Goal: Task Accomplishment & Management: Complete application form

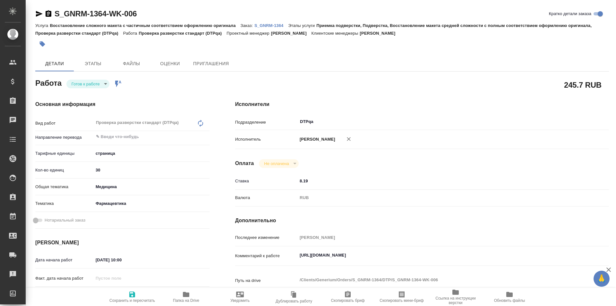
type textarea "x"
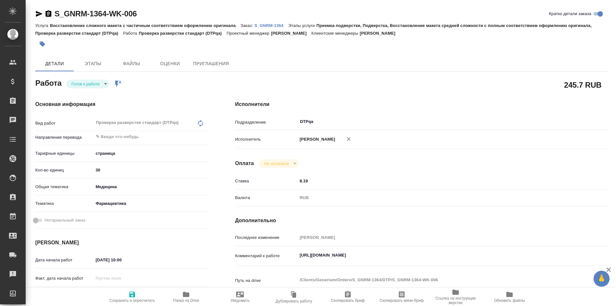
type textarea "x"
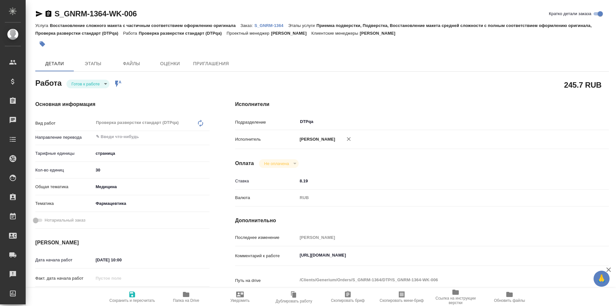
type textarea "x"
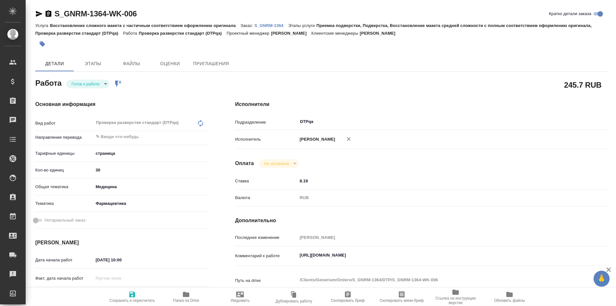
type textarea "x"
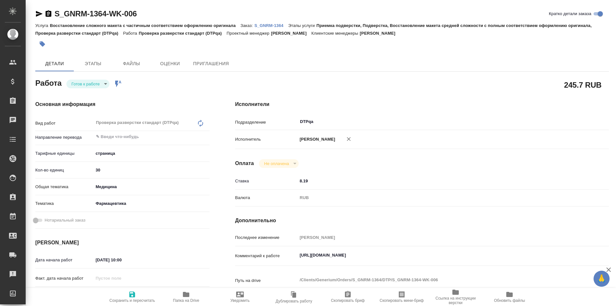
type textarea "x"
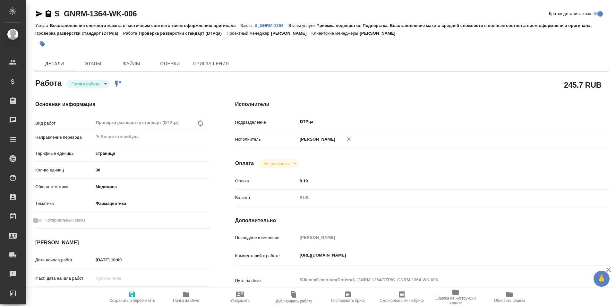
type textarea "x"
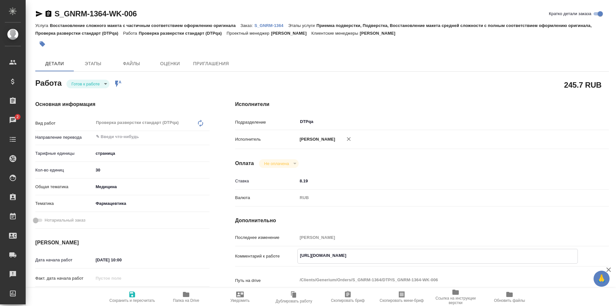
drag, startPoint x: 428, startPoint y: 255, endPoint x: 296, endPoint y: 250, distance: 132.7
click at [296, 250] on div "Комментарий к работе https://tera.awatera.com/Work/68c2cd540ab40d7476225b61/ x" at bounding box center [422, 256] width 374 height 15
type textarea "x"
drag, startPoint x: 141, startPoint y: 12, endPoint x: 47, endPoint y: 12, distance: 93.7
click at [47, 12] on div "S_GNRM-1364-WK-006 Кратко детали заказа" at bounding box center [322, 14] width 574 height 10
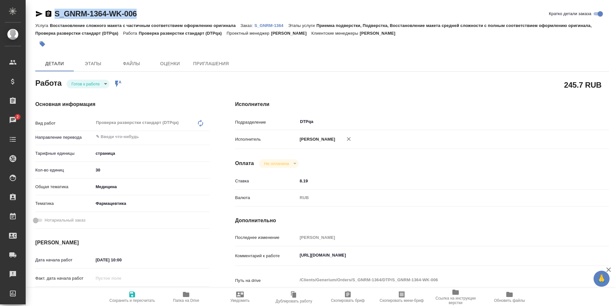
copy link "S_GNRM-1364-WK-006"
click at [93, 85] on body "🙏 .cls-1 fill:#fff; AWATERA Ismagilova Diana Клиенты Спецификации Заказы 2 Чаты…" at bounding box center [308, 153] width 616 height 306
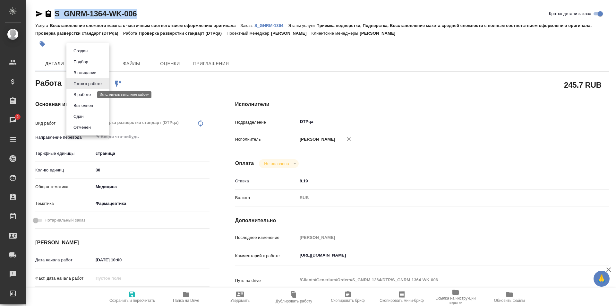
click at [91, 95] on button "В работе" at bounding box center [82, 94] width 21 height 7
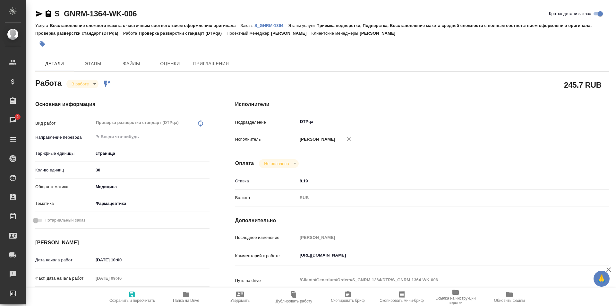
type textarea "x"
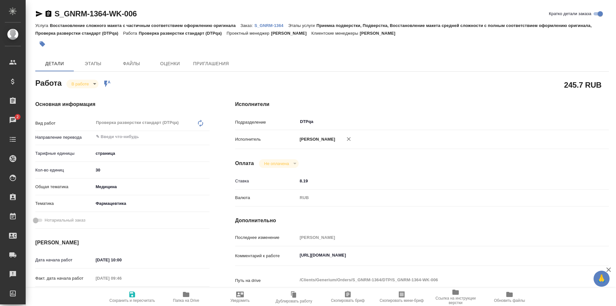
type textarea "x"
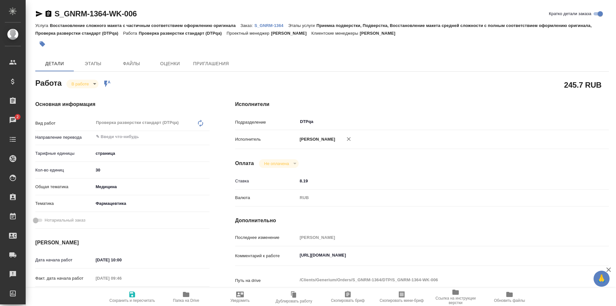
type textarea "x"
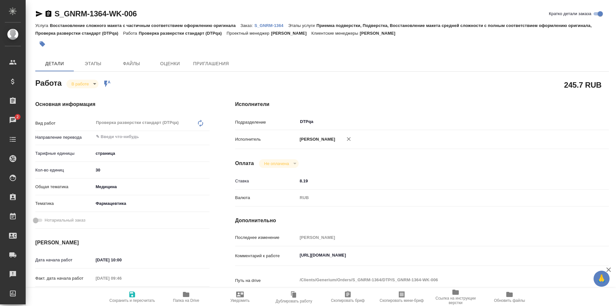
click at [183, 296] on icon "button" at bounding box center [186, 294] width 8 height 8
click at [37, 13] on icon "button" at bounding box center [39, 14] width 8 height 8
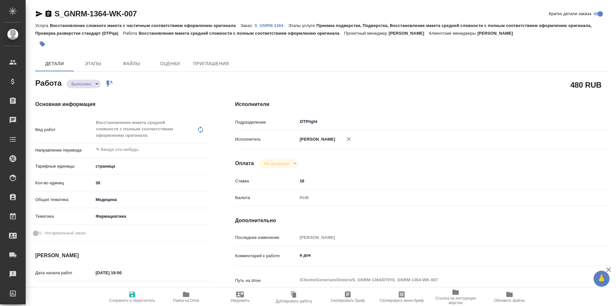
type textarea "x"
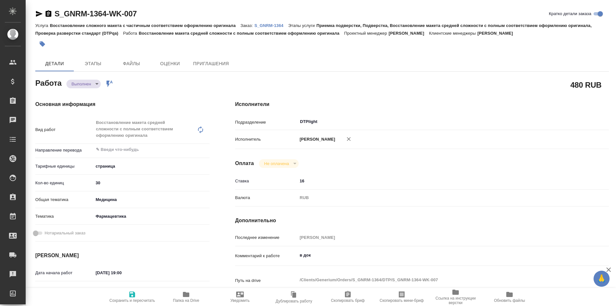
type textarea "x"
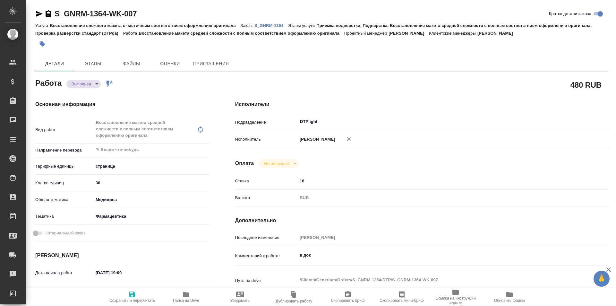
type textarea "x"
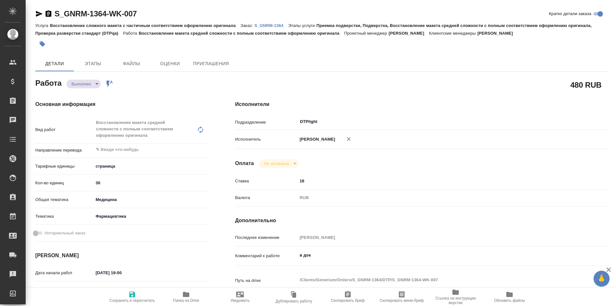
type textarea "x"
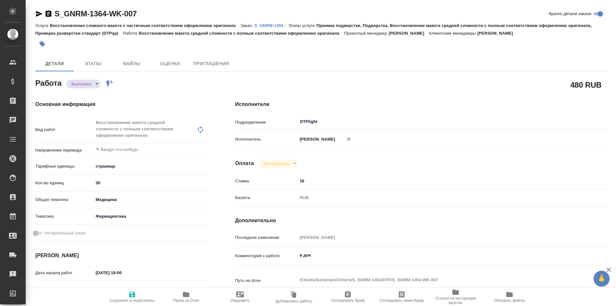
type textarea "x"
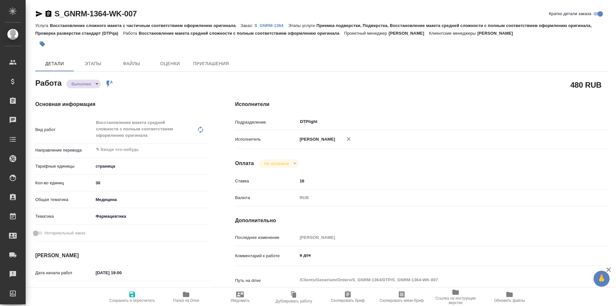
type textarea "x"
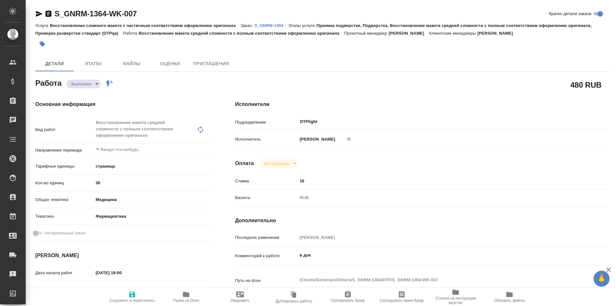
type textarea "x"
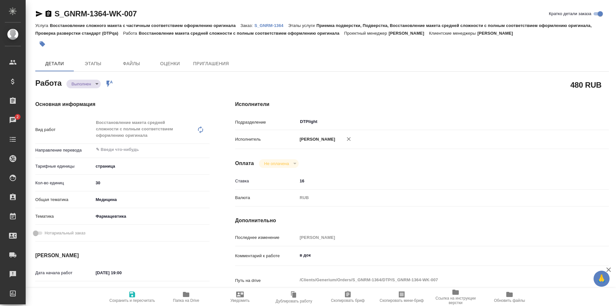
click at [191, 296] on span "Папка на Drive" at bounding box center [186, 296] width 46 height 12
drag, startPoint x: 155, startPoint y: 13, endPoint x: 48, endPoint y: 14, distance: 106.9
click at [48, 14] on div "S_GNRM-1364-WK-007 Кратко детали заказа" at bounding box center [322, 14] width 574 height 10
copy link "S_GNRM-1364-WK-007"
click at [36, 12] on icon "button" at bounding box center [39, 14] width 7 height 6
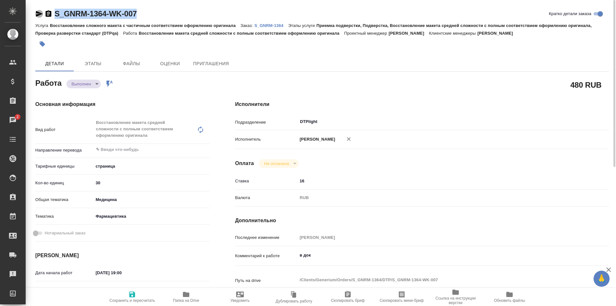
copy link "S_GNRM-1364-WK-007"
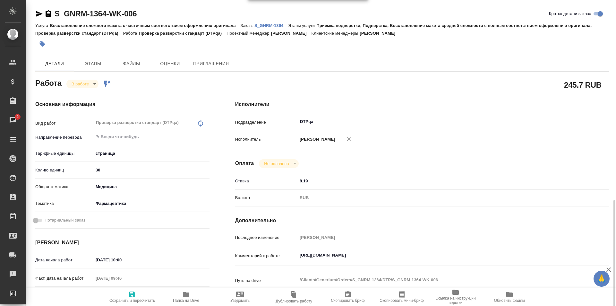
scroll to position [128, 0]
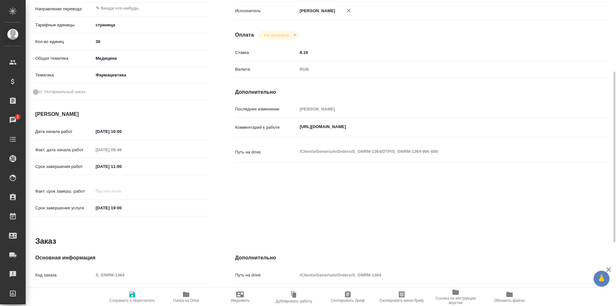
click at [428, 125] on textarea "https://tera.awatera.com/Work/68c2cd540ab40d7476225b61/" at bounding box center [438, 126] width 281 height 11
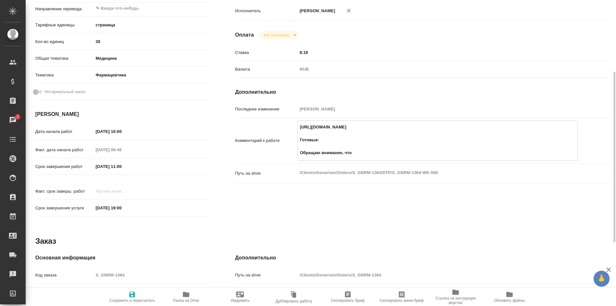
paste textarea "Здесь задвоился файл KR00324 Есть такой же KR00324 (1)"
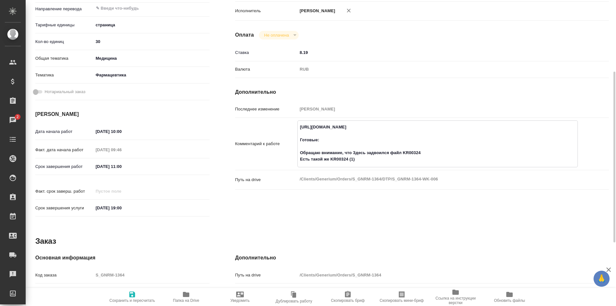
click at [355, 152] on textarea "https://tera.awatera.com/Work/68c2cd540ab40d7476225b61/ Готовые: Обращаю вниман…" at bounding box center [438, 143] width 280 height 43
click at [406, 158] on textarea "https://tera.awatera.com/Work/68c2cd540ab40d7476225b61/ Готовые: Обращаю вниман…" at bounding box center [438, 143] width 280 height 43
click at [337, 143] on textarea "https://tera.awatera.com/Work/68c2cd540ab40d7476225b61/ Готовые: Обращаю вниман…" at bounding box center [438, 143] width 280 height 43
click at [336, 141] on textarea "https://tera.awatera.com/Work/68c2cd540ab40d7476225b61/ Готовые: Обращаю вниман…" at bounding box center [438, 143] width 280 height 43
paste textarea "https://drive.awatera.com/f/10350862"
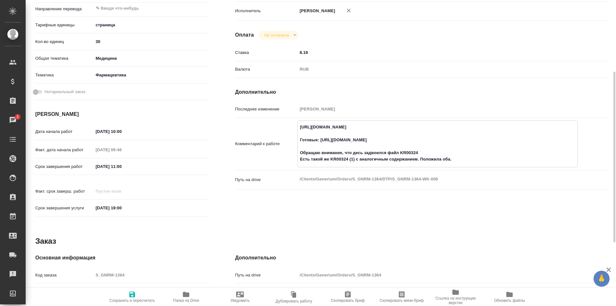
type textarea "https://tera.awatera.com/Work/68c2cd540ab40d7476225b61/ Готовые: https://drive.…"
click at [133, 293] on icon "button" at bounding box center [132, 294] width 6 height 6
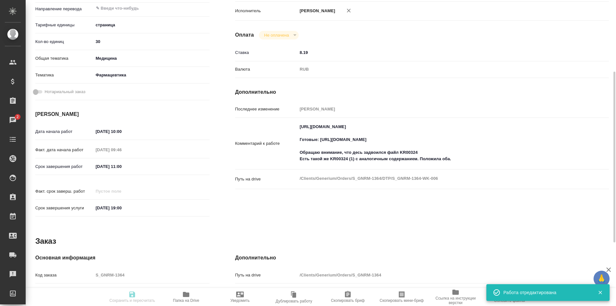
type input "inProgress"
type input "5a8b1489cc6b4906c91bfdb2"
type input "30"
type input "med"
type input "6149832f2b7be24903fd7a82"
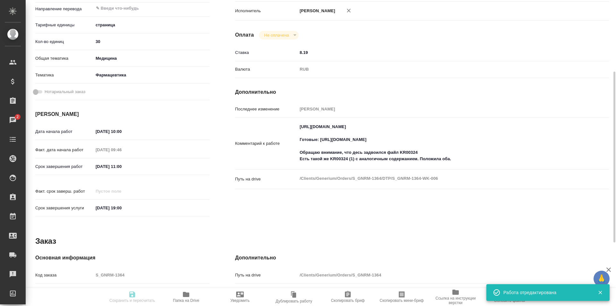
type input "12.09.2025 10:00"
type input "12.09.2025 09:46"
type input "12.09.2025 11:00"
type input "12.09.2025 19:00"
type input "DTPqa"
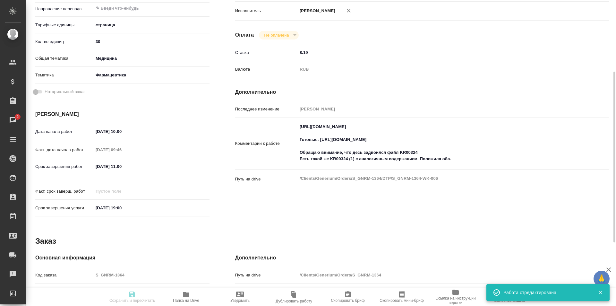
type input "notPayed"
type input "8.19"
type input "RUB"
type input "[PERSON_NAME]"
type input "S_GNRM-1364"
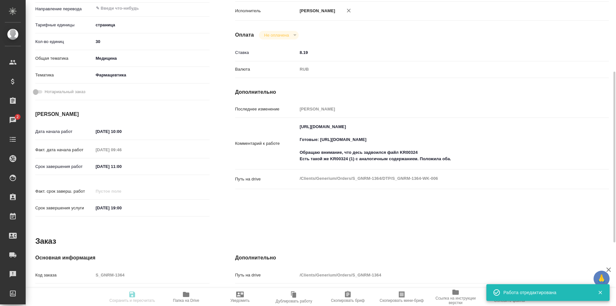
type input "Восстановление сложного макета с частичным соответствием оформлению оригинала"
type input "Приемка подверстки, Подверстка, Восстановление макета средней сложности с полны…"
type input "Кабаргина Анна"
type input "Оксютович Ирина"
type input "/Clients/Generium/Orders/S_GNRM-1364"
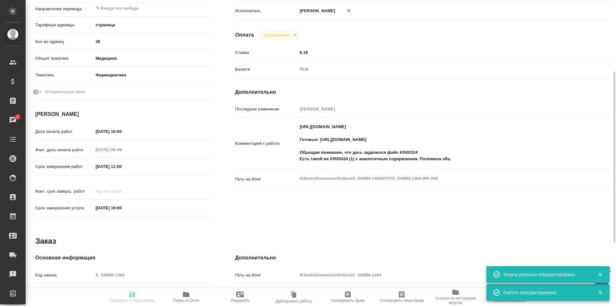
scroll to position [0, 0]
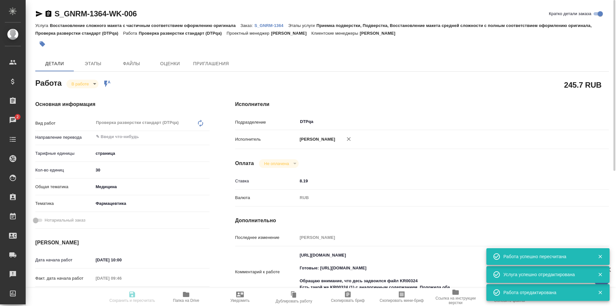
type input "inProgress"
type input "5a8b1489cc6b4906c91bfdb2"
type input "30"
type input "med"
type input "6149832f2b7be24903fd7a82"
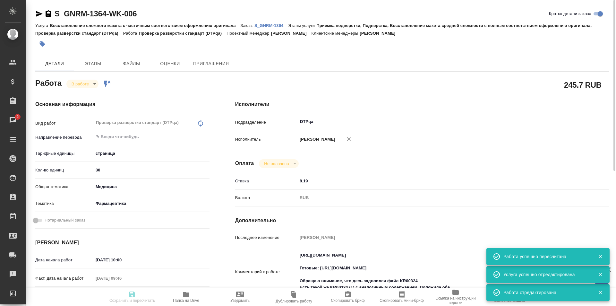
type input "12.09.2025 10:00"
type input "12.09.2025 09:46"
type input "12.09.2025 11:00"
type input "12.09.2025 19:00"
type input "DTPqa"
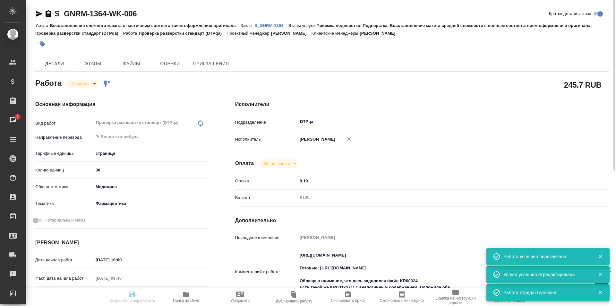
type input "notPayed"
type input "8.19"
type input "RUB"
type input "[PERSON_NAME]"
type input "S_GNRM-1364"
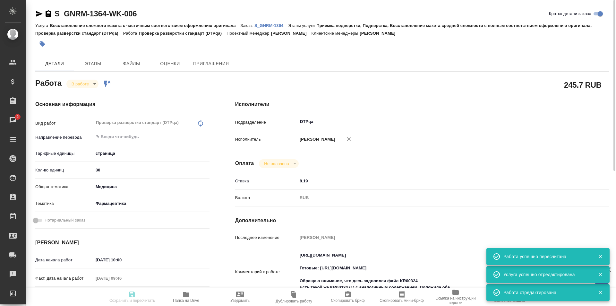
type input "Восстановление сложного макета с частичным соответствием оформлению оригинала"
type input "Приемка подверстки, Подверстка, Восстановление макета средней сложности с полны…"
type input "Кабаргина Анна"
type input "Оксютович Ирина"
type input "/Clients/Generium/Orders/S_GNRM-1364"
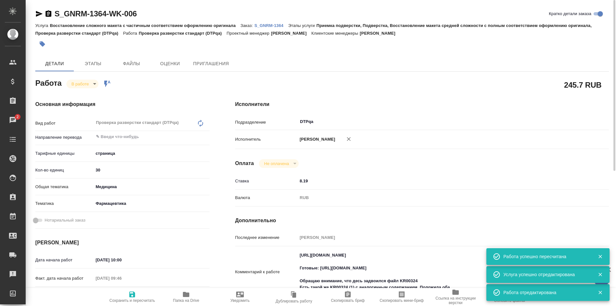
click at [89, 84] on body "🙏 .cls-1 fill:#fff; AWATERA Ismagilova Diana Клиенты Спецификации Заказы 2 Чаты…" at bounding box center [308, 153] width 616 height 306
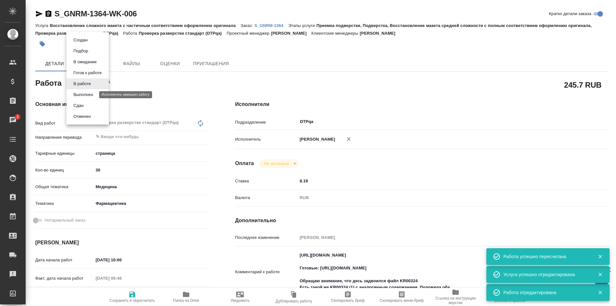
click at [88, 95] on button "Выполнен" at bounding box center [83, 94] width 23 height 7
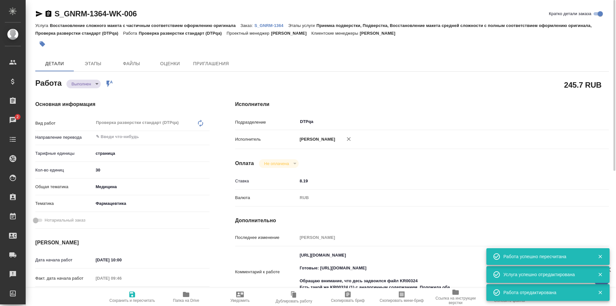
type textarea "x"
